Goal: Information Seeking & Learning: Learn about a topic

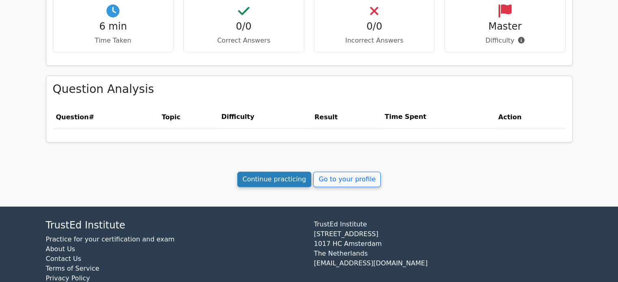
click at [274, 174] on link "Continue practicing" at bounding box center [274, 179] width 74 height 15
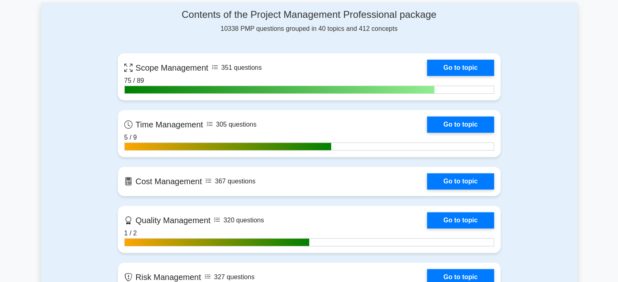
scroll to position [219, 0]
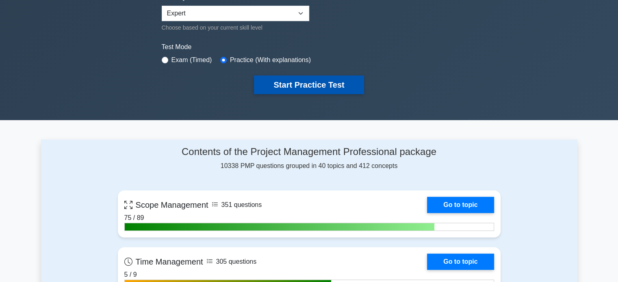
click at [327, 79] on button "Start Practice Test" at bounding box center [309, 85] width 110 height 19
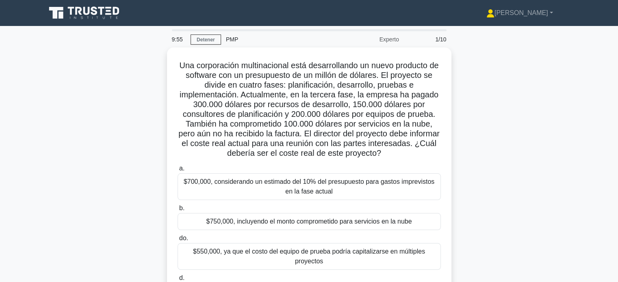
click at [587, 128] on main "9:55 Detener PMP Experto 1/10 Una corporación multinacional está desarrollando …" at bounding box center [309, 232] width 618 height 413
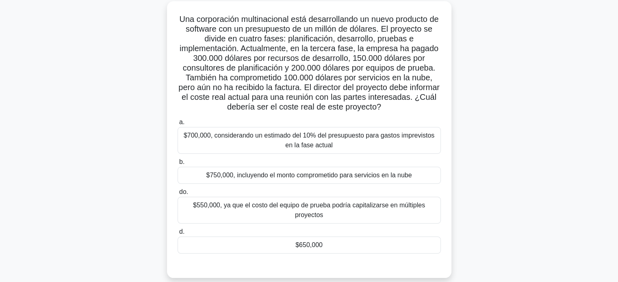
scroll to position [38, 0]
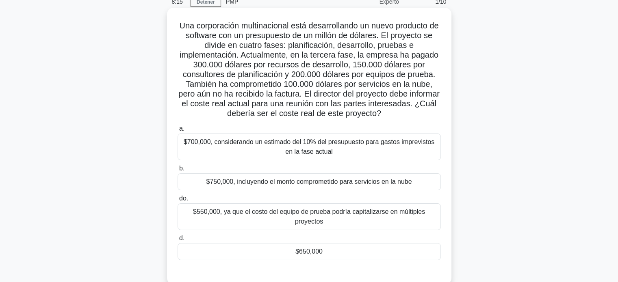
click at [318, 182] on font "$750,000, incluyendo el monto comprometido para servicios en la nube" at bounding box center [309, 181] width 206 height 7
click at [177, 171] on input "b. $750,000, incluyendo el monto comprometido para servicios en la nube" at bounding box center [177, 168] width 0 height 5
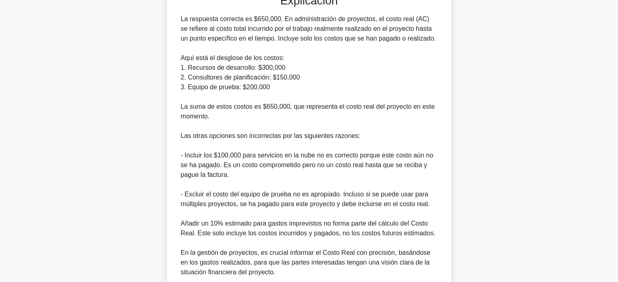
scroll to position [317, 0]
